Goal: Task Accomplishment & Management: Use online tool/utility

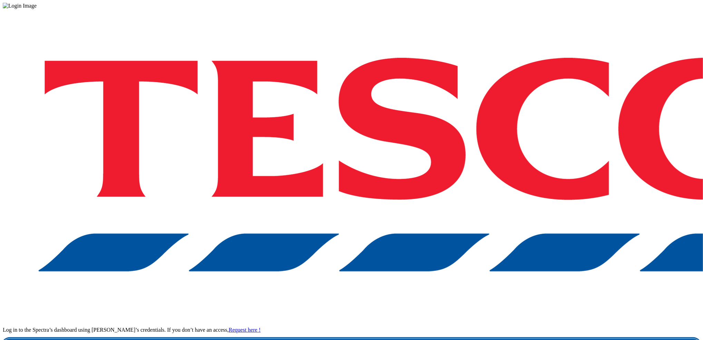
click at [491, 338] on link "Login" at bounding box center [352, 345] width 698 height 14
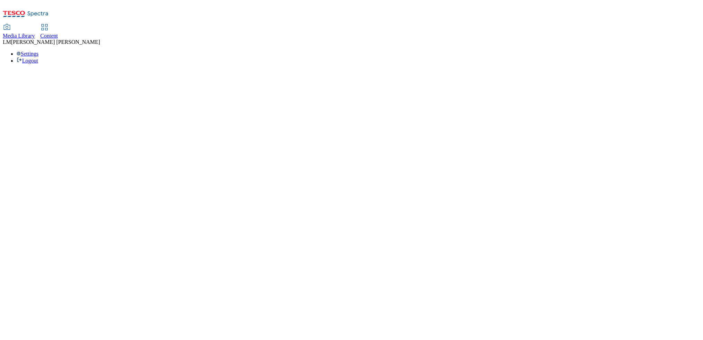
select select "ghs-uk"
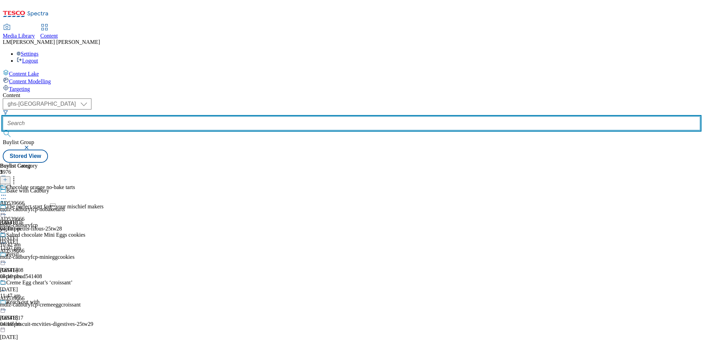
click at [164, 116] on input "text" at bounding box center [352, 123] width 698 height 14
paste input "541369"
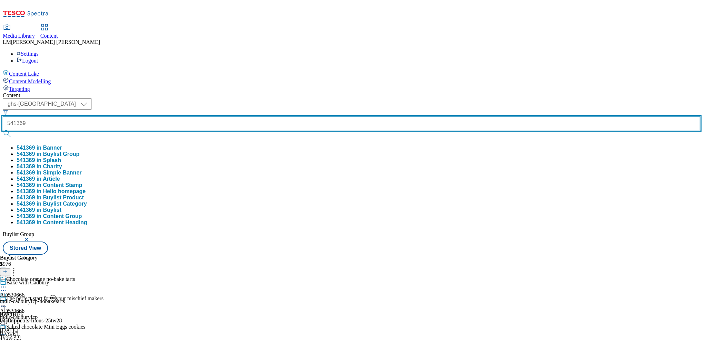
type input "541369"
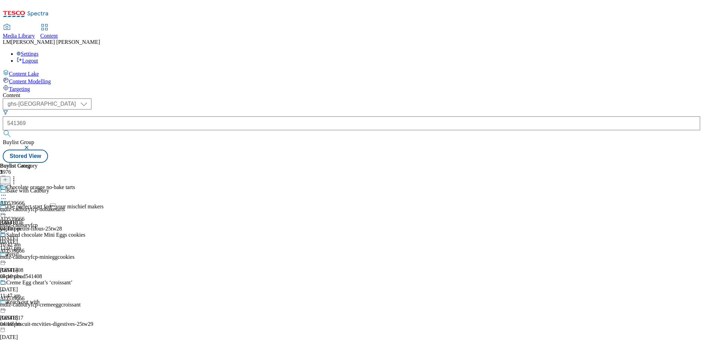
click at [12, 130] on button "submit" at bounding box center [8, 133] width 10 height 7
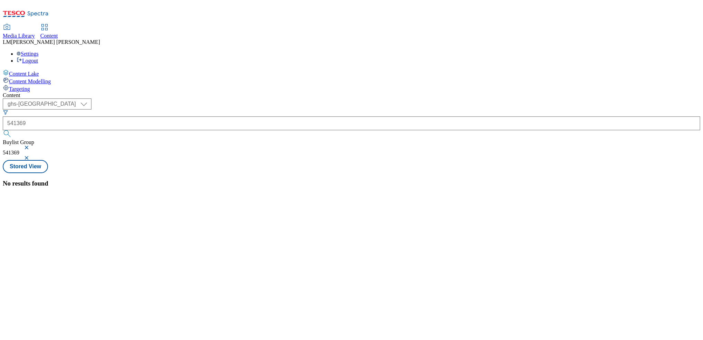
click at [31, 145] on button "button" at bounding box center [27, 147] width 7 height 4
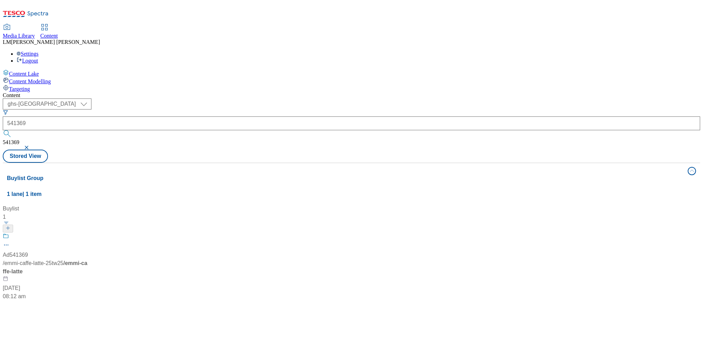
click at [308, 98] on div "( optional ) ghs-roi ghs-uk ghs-uk 541369 541369 Stored View" at bounding box center [352, 130] width 698 height 64
click at [9, 233] on span at bounding box center [9, 237] width 0 height 9
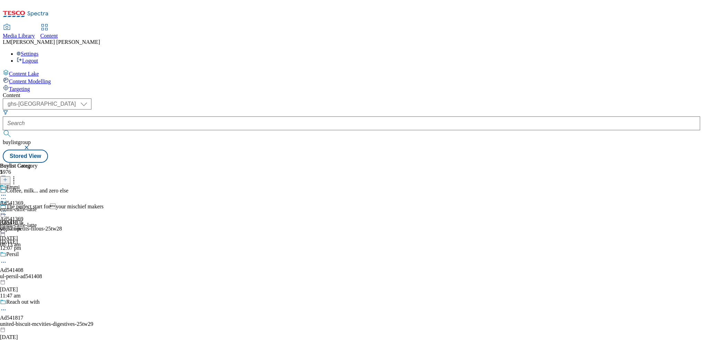
click at [38, 206] on div "emmi-caffe-latte" at bounding box center [19, 209] width 38 height 6
click at [8, 177] on icon at bounding box center [5, 179] width 5 height 5
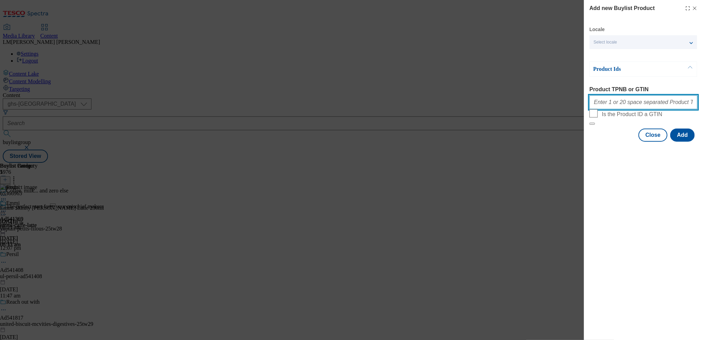
click at [624, 105] on input "Product TPNB or GTIN" at bounding box center [644, 102] width 108 height 14
paste input "96429637"
type input "96429637"
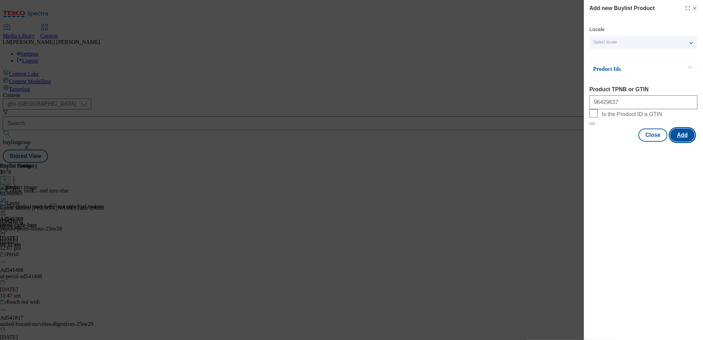
click at [687, 142] on button "Add" at bounding box center [682, 134] width 25 height 13
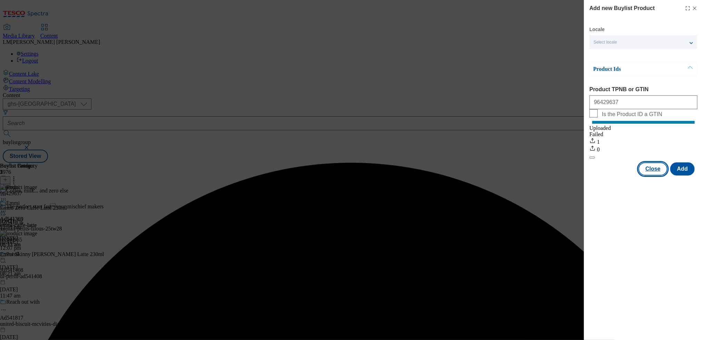
click at [655, 175] on button "Close" at bounding box center [653, 168] width 29 height 13
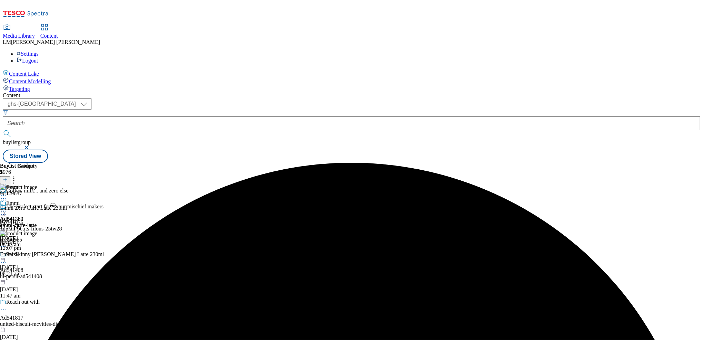
click at [7, 207] on icon at bounding box center [3, 210] width 7 height 7
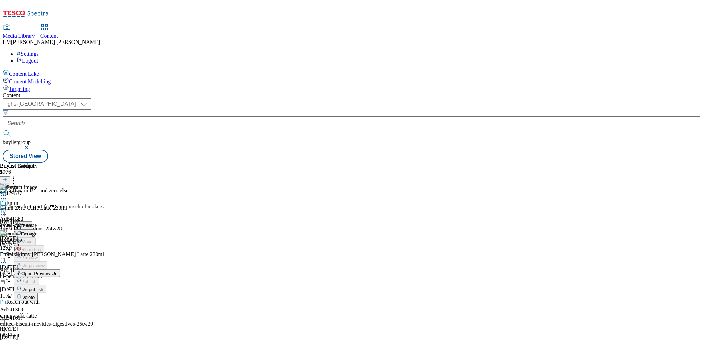
click at [43, 286] on span "Un-publish" at bounding box center [32, 288] width 22 height 5
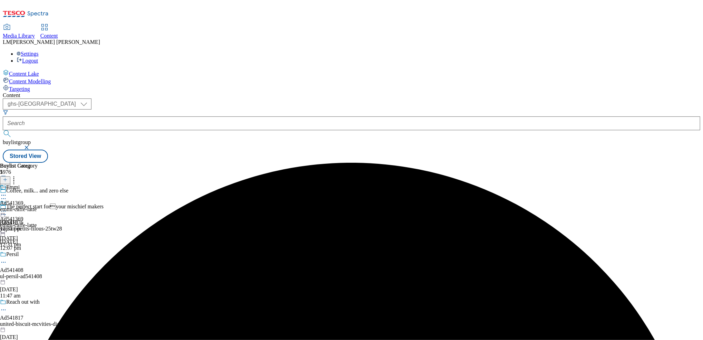
click at [7, 207] on icon at bounding box center [3, 210] width 7 height 7
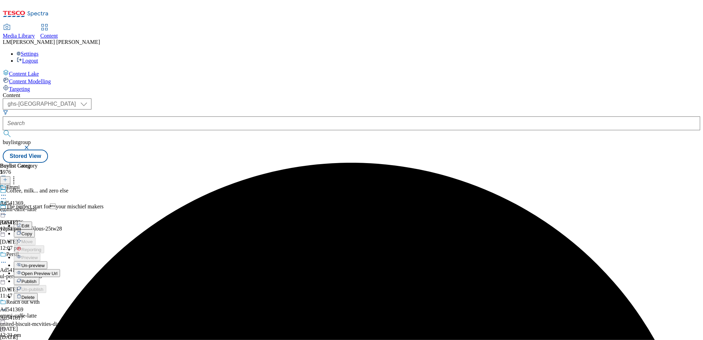
click at [47, 261] on button "Un-preview" at bounding box center [30, 265] width 33 height 8
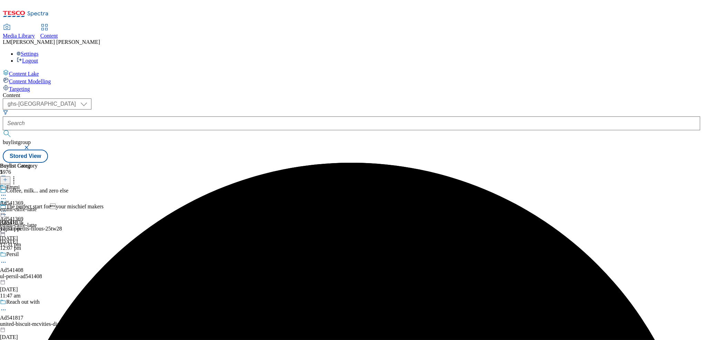
click at [38, 206] on div "emmi-caffe-latte" at bounding box center [19, 209] width 38 height 6
click at [8, 177] on icon at bounding box center [5, 179] width 5 height 5
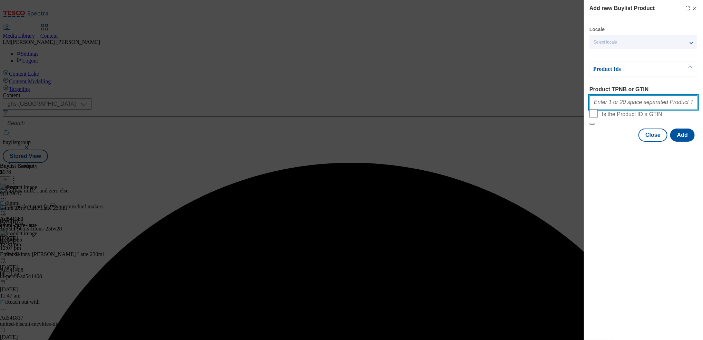
click at [650, 107] on input "Product TPNB or GTIN" at bounding box center [644, 102] width 108 height 14
paste input "96429637"
type input "96429637"
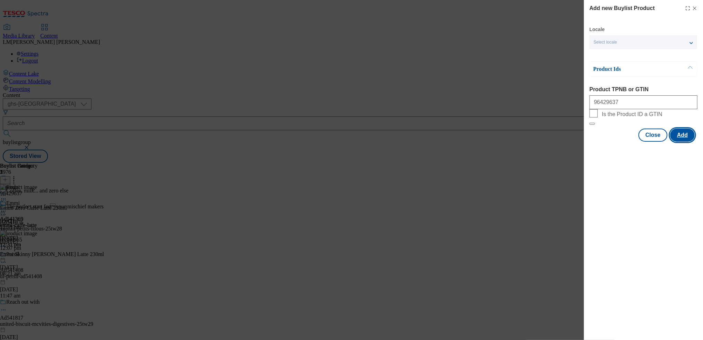
click at [678, 142] on button "Add" at bounding box center [682, 134] width 25 height 13
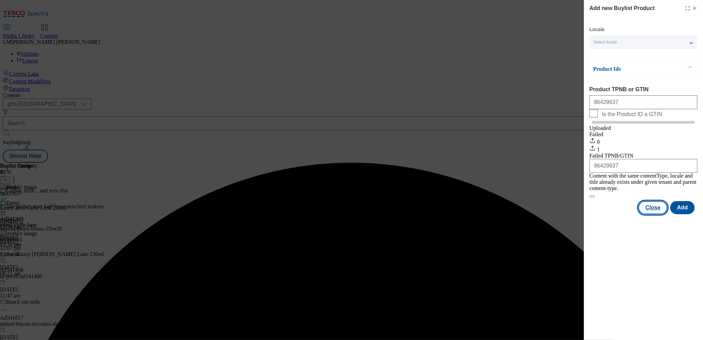
click at [649, 209] on button "Close" at bounding box center [653, 207] width 29 height 13
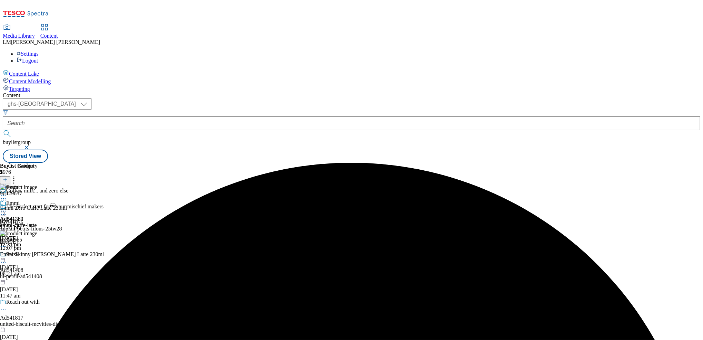
click at [7, 196] on icon at bounding box center [3, 199] width 7 height 7
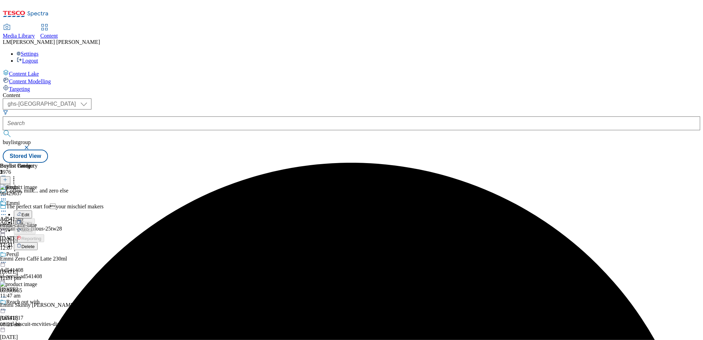
click at [38, 242] on button "Delete" at bounding box center [26, 246] width 24 height 8
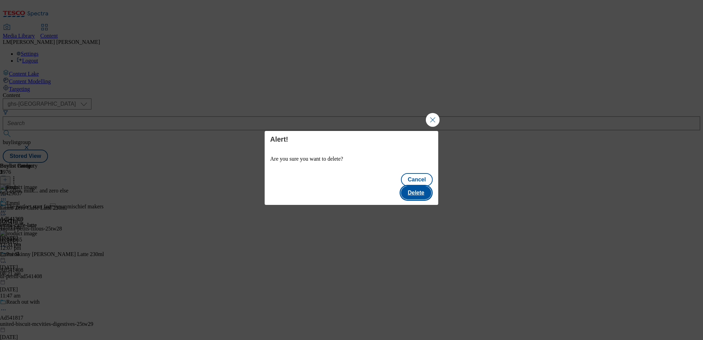
click at [418, 186] on button "Delete" at bounding box center [416, 192] width 30 height 13
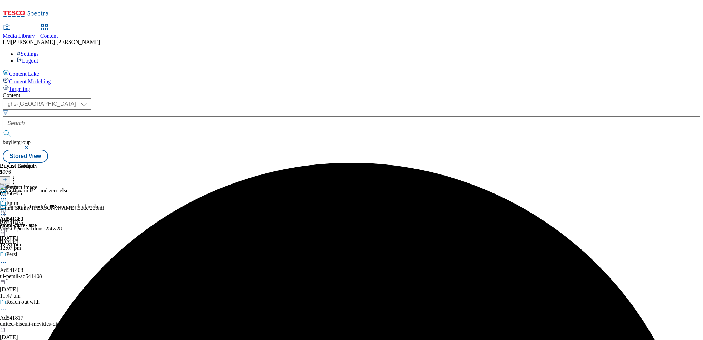
click at [8, 177] on icon at bounding box center [5, 179] width 5 height 5
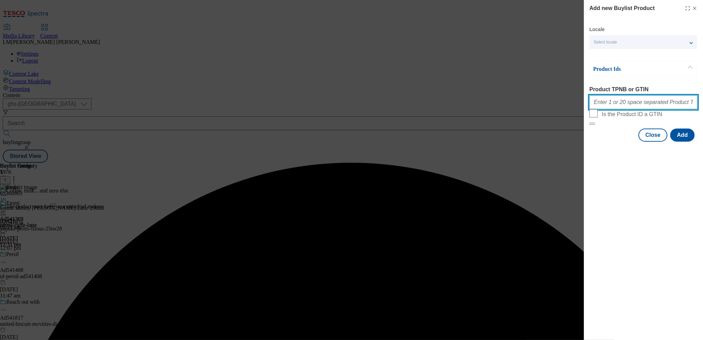
click at [612, 109] on input "Product TPNB or GTIN" at bounding box center [644, 102] width 108 height 14
paste input "96429637"
type input "96429637"
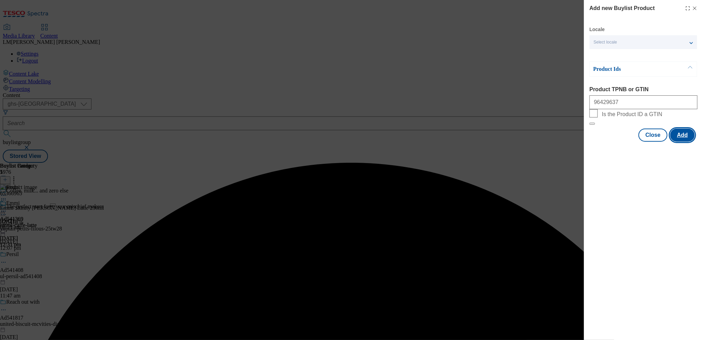
click at [689, 142] on button "Add" at bounding box center [682, 134] width 25 height 13
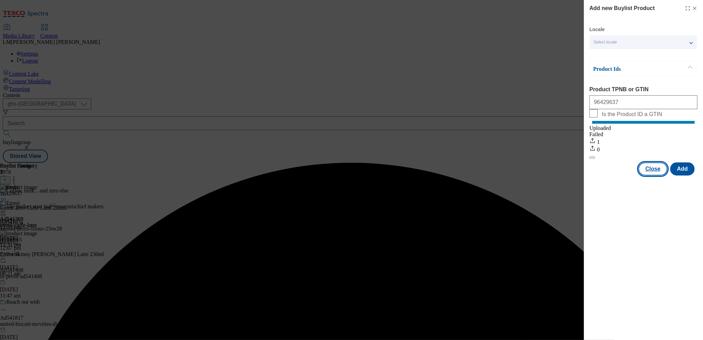
click at [656, 175] on button "Close" at bounding box center [653, 168] width 29 height 13
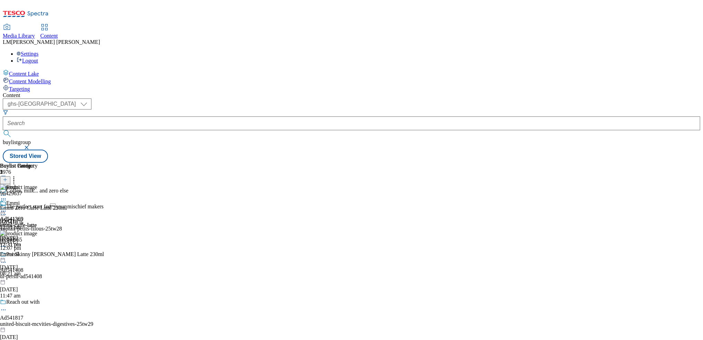
click at [7, 207] on icon at bounding box center [3, 210] width 7 height 7
click at [47, 253] on li "Preview" at bounding box center [30, 257] width 33 height 8
click at [7, 207] on icon at bounding box center [3, 210] width 7 height 7
click at [38, 255] on span "Preview" at bounding box center [29, 257] width 16 height 5
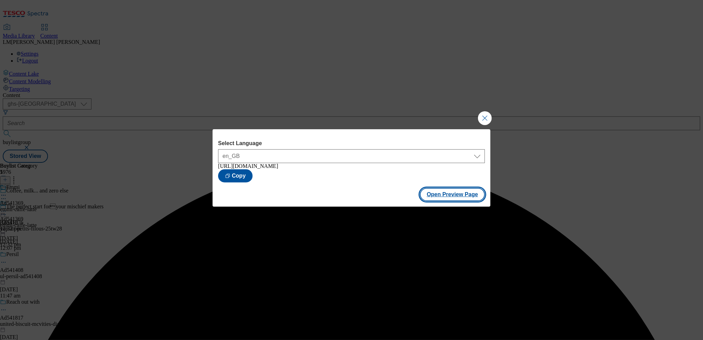
click at [456, 195] on button "Open Preview Page" at bounding box center [452, 194] width 65 height 13
click at [483, 115] on button "Close Modal" at bounding box center [485, 118] width 14 height 14
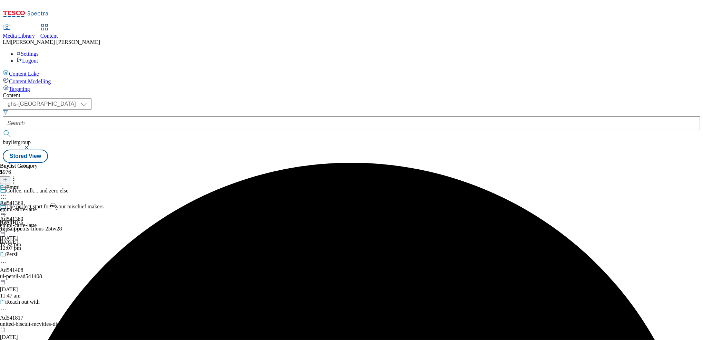
click at [7, 207] on icon at bounding box center [3, 210] width 7 height 7
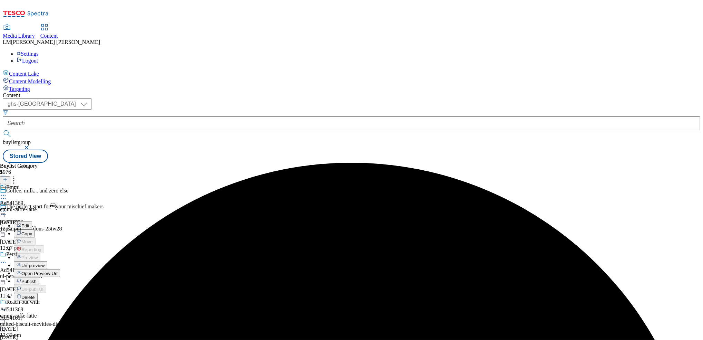
click at [37, 279] on span "Publish" at bounding box center [28, 281] width 15 height 5
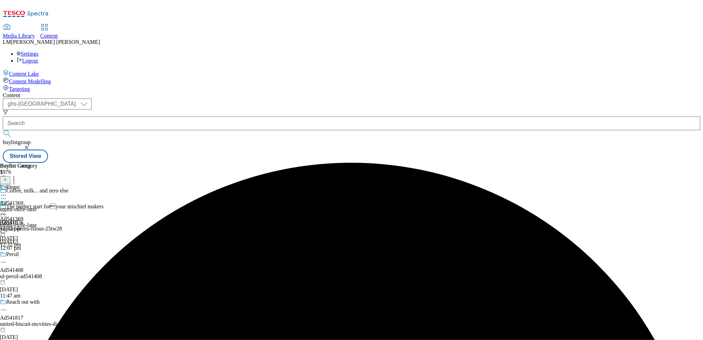
click at [7, 207] on icon at bounding box center [3, 210] width 7 height 7
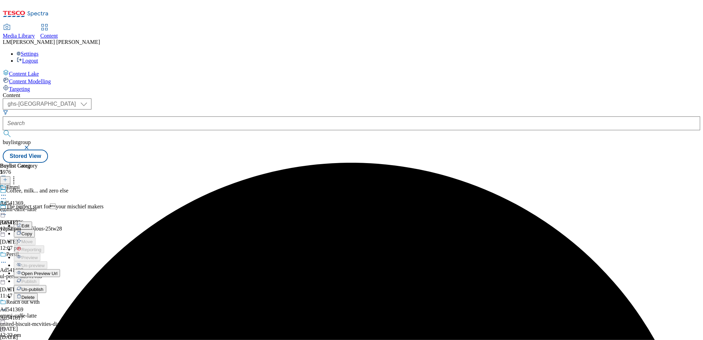
click at [60, 269] on button "Open Preview Url" at bounding box center [37, 273] width 46 height 8
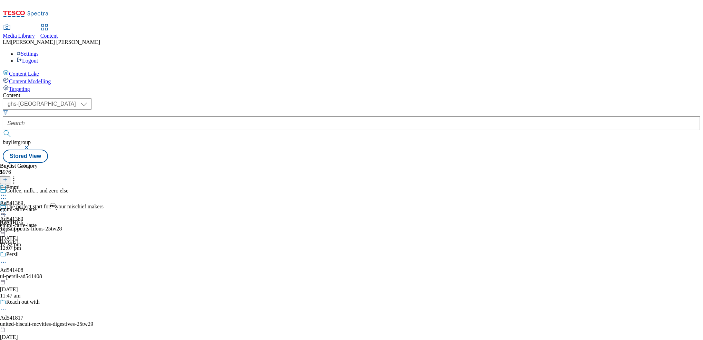
click at [7, 207] on icon at bounding box center [3, 210] width 7 height 7
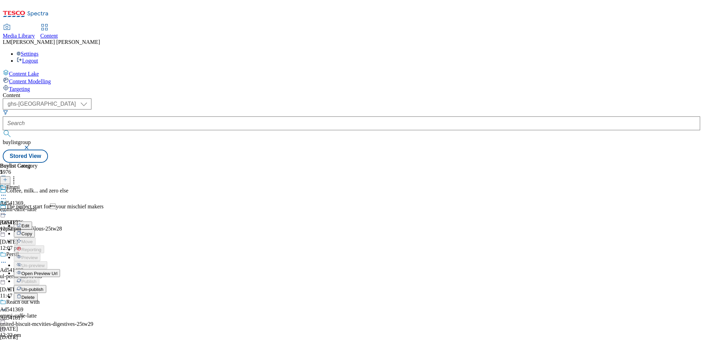
click at [43, 286] on span "Un-publish" at bounding box center [32, 288] width 22 height 5
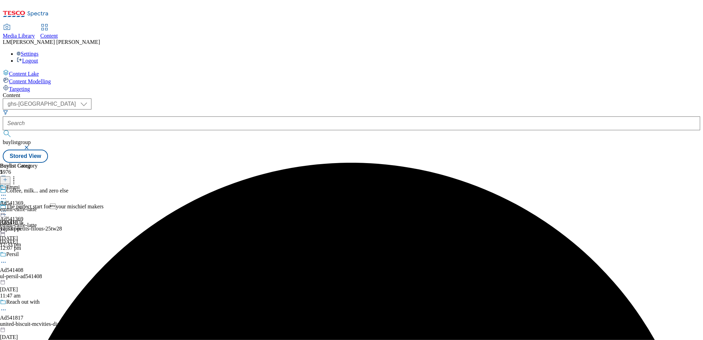
click at [7, 207] on icon at bounding box center [3, 210] width 7 height 7
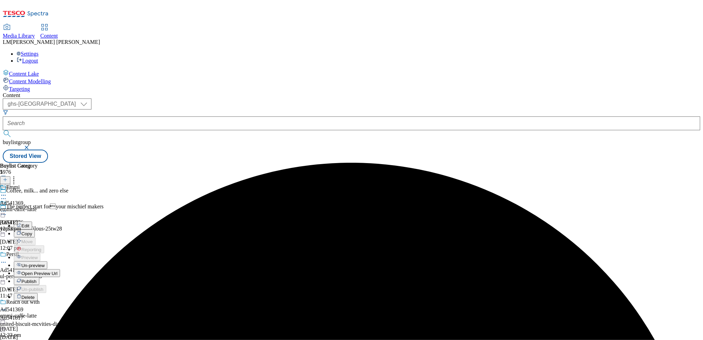
click at [47, 261] on button "Un-preview" at bounding box center [30, 265] width 33 height 8
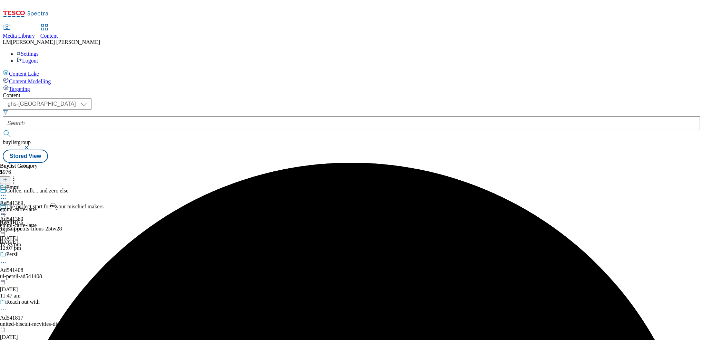
click at [38, 206] on div "emmi-caffe-latte" at bounding box center [19, 209] width 38 height 6
click at [7, 243] on icon at bounding box center [3, 246] width 7 height 7
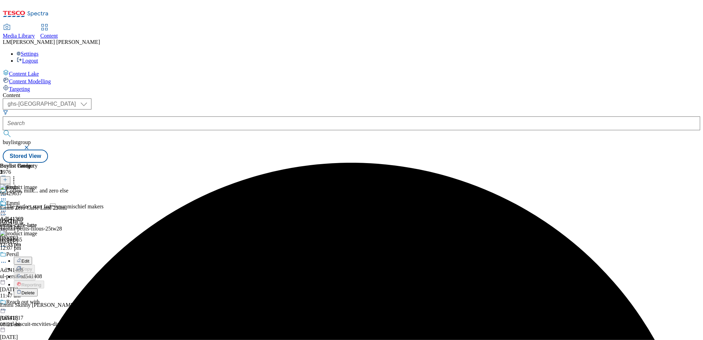
click at [38, 288] on button "Delete" at bounding box center [26, 292] width 24 height 8
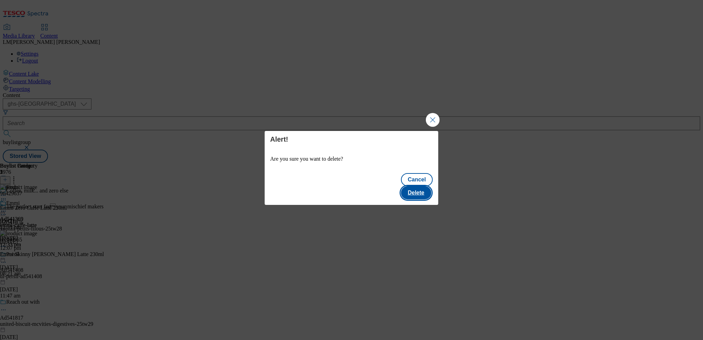
click at [419, 186] on button "Delete" at bounding box center [416, 192] width 30 height 13
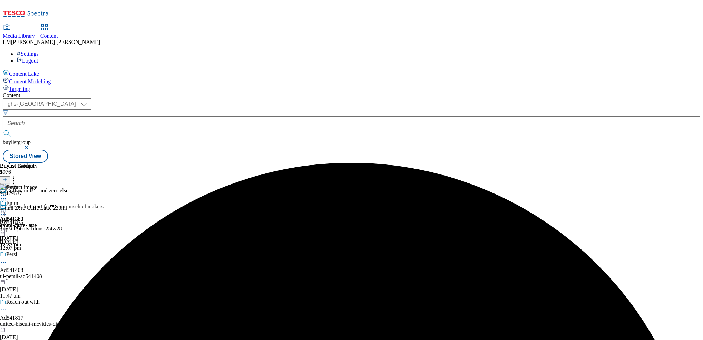
click at [7, 207] on icon at bounding box center [3, 210] width 7 height 7
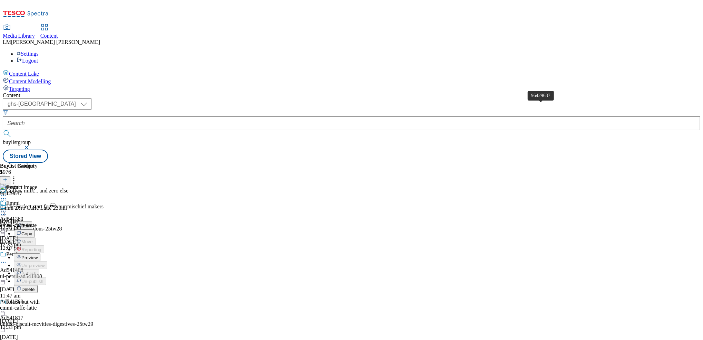
click at [22, 190] on div "96429637" at bounding box center [11, 193] width 22 height 6
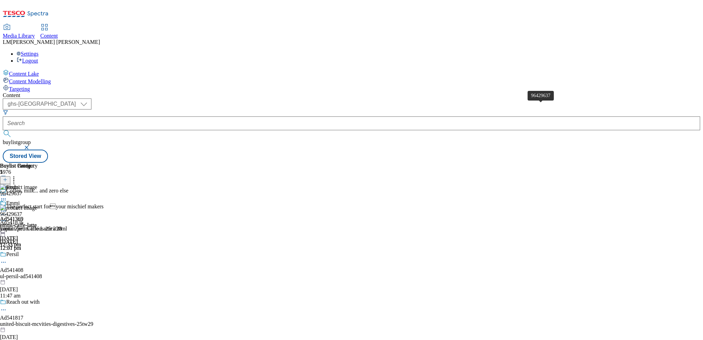
click at [22, 211] on div "96429637" at bounding box center [11, 214] width 22 height 6
click at [7, 207] on icon at bounding box center [3, 210] width 7 height 7
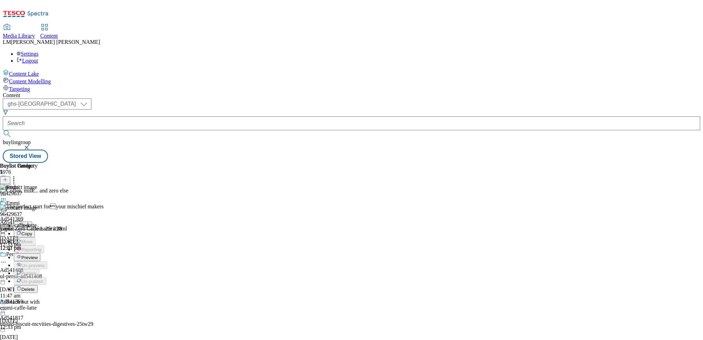
click at [38, 255] on span "Preview" at bounding box center [29, 257] width 16 height 5
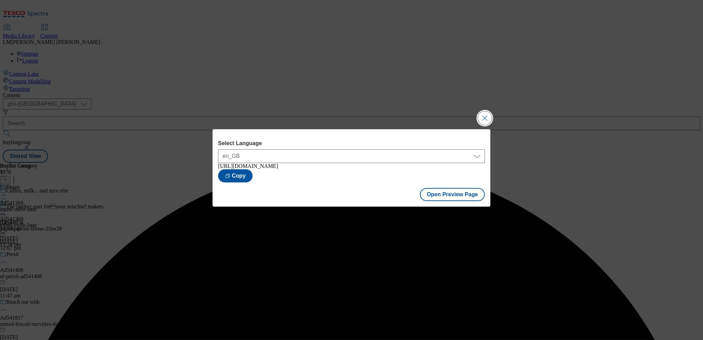
click at [488, 118] on button "Close Modal" at bounding box center [485, 118] width 14 height 14
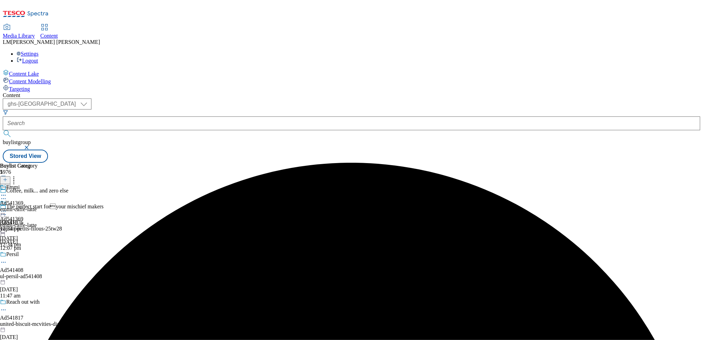
click at [7, 207] on icon at bounding box center [3, 210] width 7 height 7
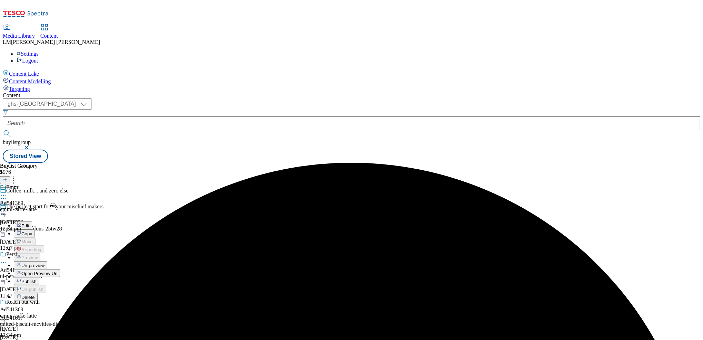
click at [37, 279] on span "Publish" at bounding box center [28, 281] width 15 height 5
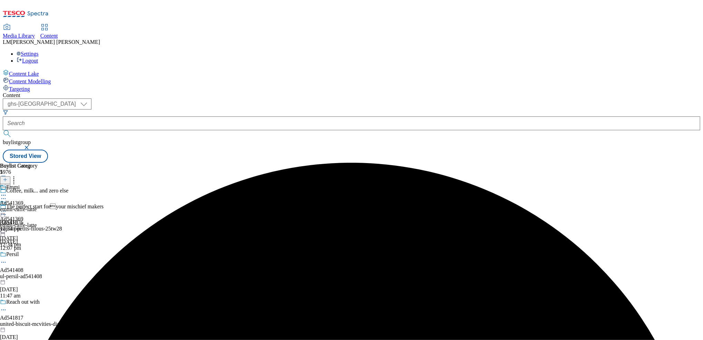
click at [7, 207] on icon at bounding box center [3, 210] width 7 height 7
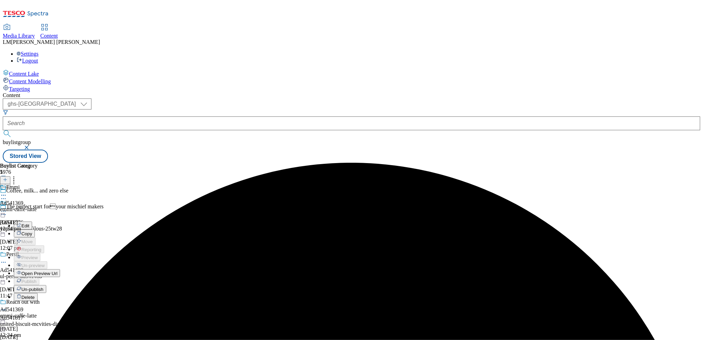
click at [57, 271] on span "Open Preview Url" at bounding box center [39, 273] width 36 height 5
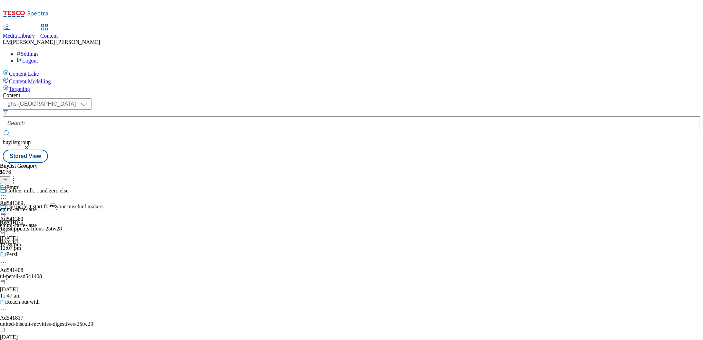
click at [7, 207] on icon at bounding box center [3, 210] width 7 height 7
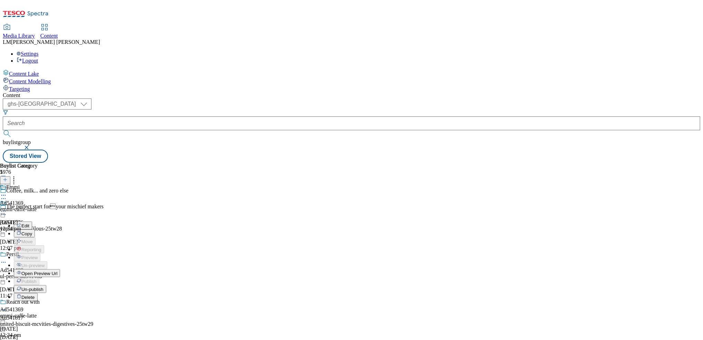
click at [60, 269] on li "Open Preview Url" at bounding box center [37, 273] width 46 height 8
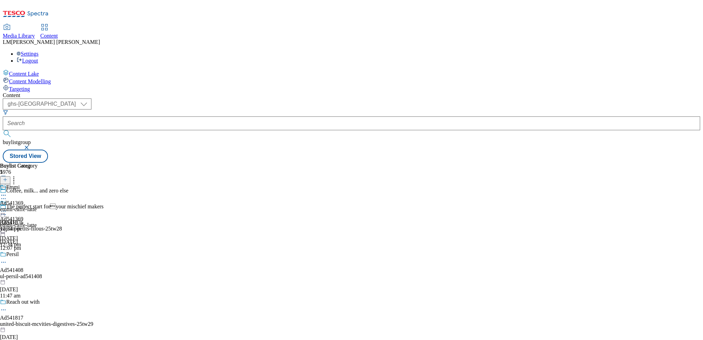
click at [7, 207] on icon at bounding box center [3, 210] width 7 height 7
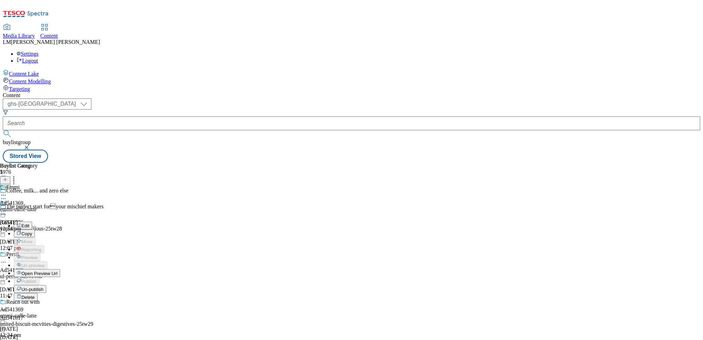
click at [57, 271] on span "Open Preview Url" at bounding box center [39, 273] width 36 height 5
